Goal: Task Accomplishment & Management: Manage account settings

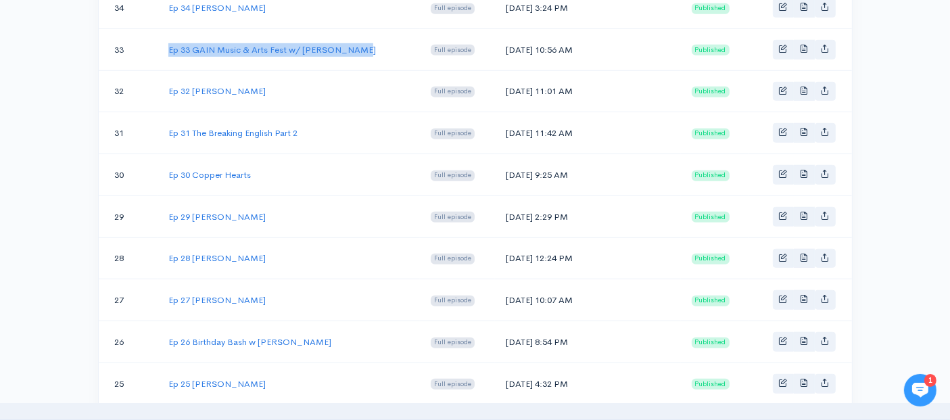
drag, startPoint x: 361, startPoint y: 35, endPoint x: 167, endPoint y: 43, distance: 194.2
click at [167, 43] on td "Ep 33 GAIN Music & Arts Fest w/ [PERSON_NAME]" at bounding box center [288, 49] width 262 height 42
copy link "Ep 33 GAIN Music & Arts Fest w/ [PERSON_NAME]"
drag, startPoint x: 579, startPoint y: 39, endPoint x: 510, endPoint y: 39, distance: 68.9
click at [510, 39] on td "[DATE] 10:56 AM" at bounding box center [588, 49] width 186 height 42
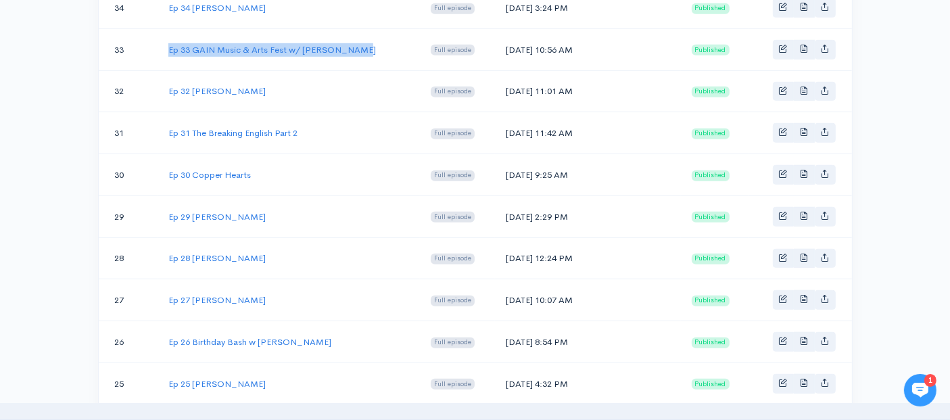
copy td "[DATE]"
click at [224, 44] on link "Ep 33 GAIN Music & Arts Fest w/ [PERSON_NAME]" at bounding box center [272, 49] width 208 height 11
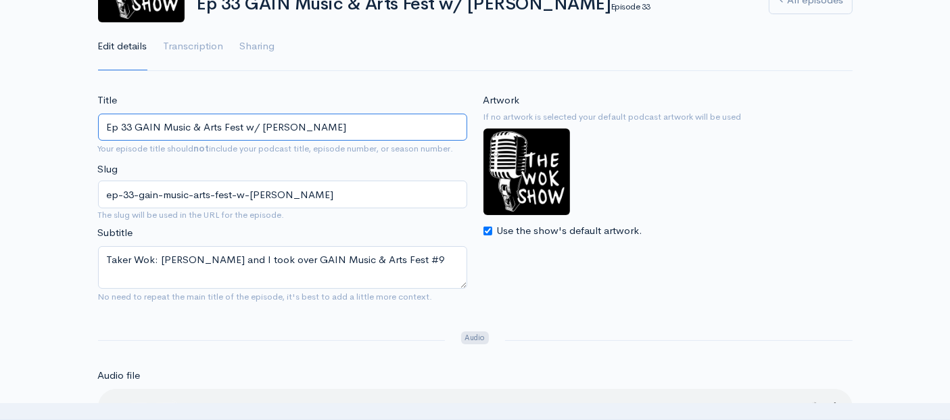
scroll to position [150, 0]
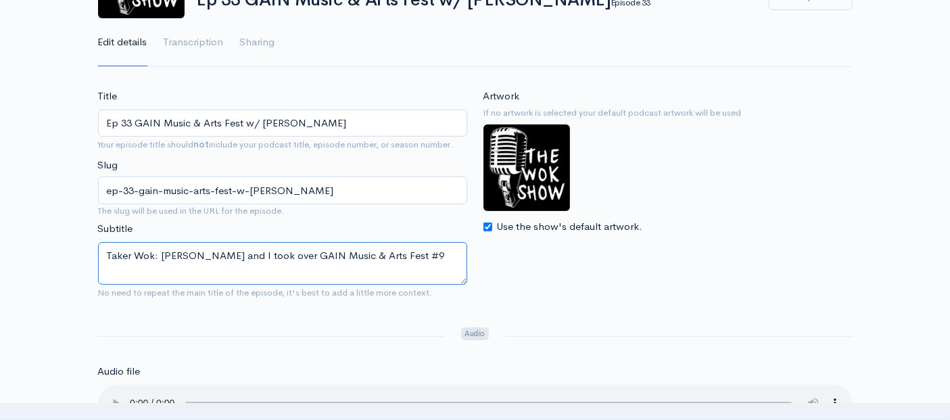
drag, startPoint x: 436, startPoint y: 255, endPoint x: 7, endPoint y: 253, distance: 429.2
